Goal: Information Seeking & Learning: Check status

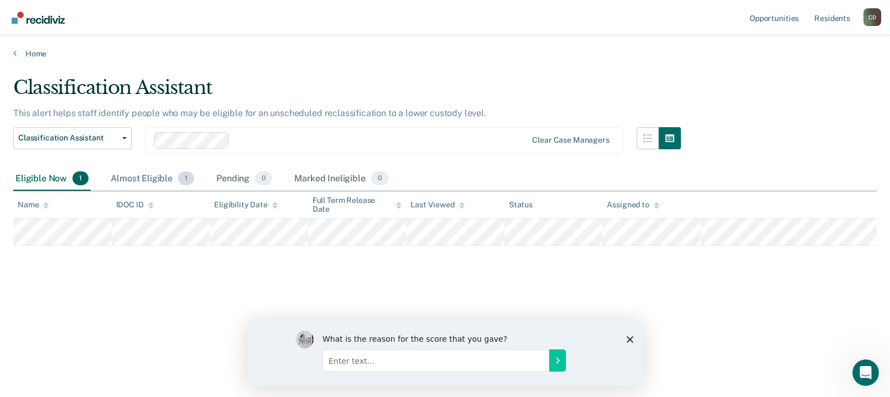
click at [146, 178] on div "Almost Eligible 1" at bounding box center [152, 179] width 88 height 24
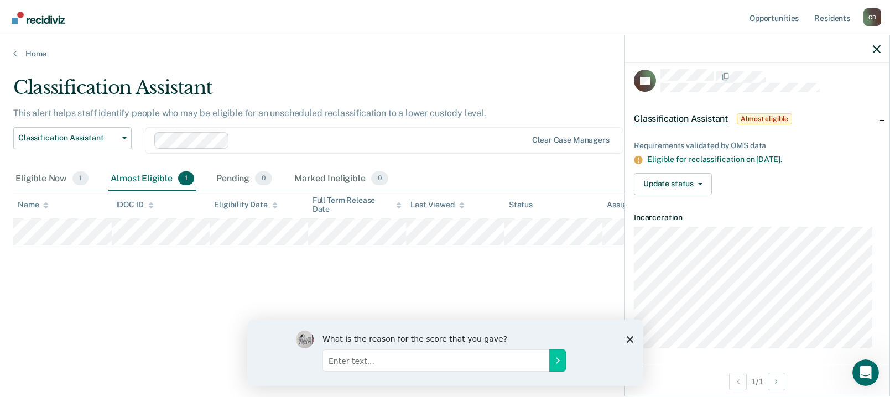
scroll to position [9, 0]
click at [503, 283] on div "Classification Assistant This alert helps staff identify people who may be elig…" at bounding box center [445, 195] width 864 height 238
